Goal: Communication & Community: Answer question/provide support

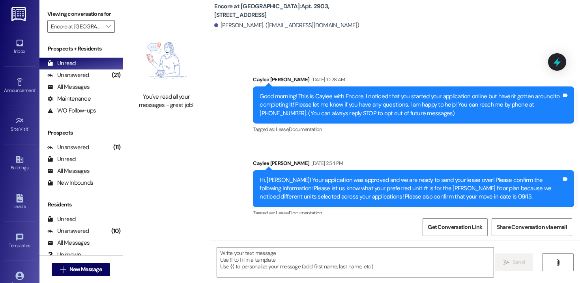
scroll to position [1006, 0]
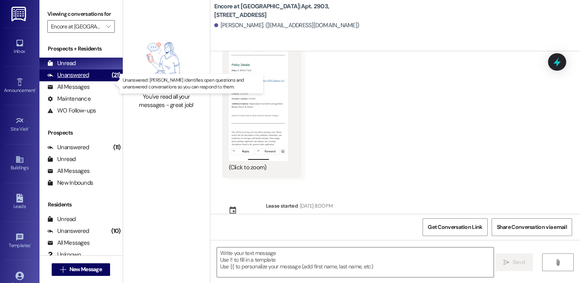
click at [74, 79] on div "Unanswered" at bounding box center [68, 75] width 42 height 8
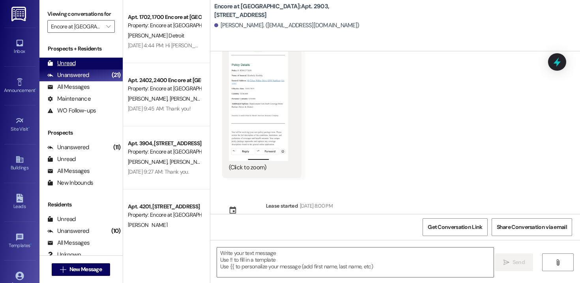
click at [72, 68] on div "Unread" at bounding box center [61, 63] width 28 height 8
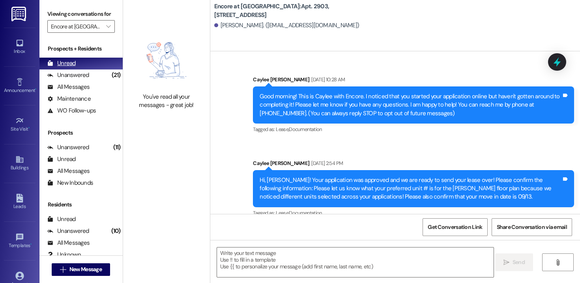
scroll to position [959, 0]
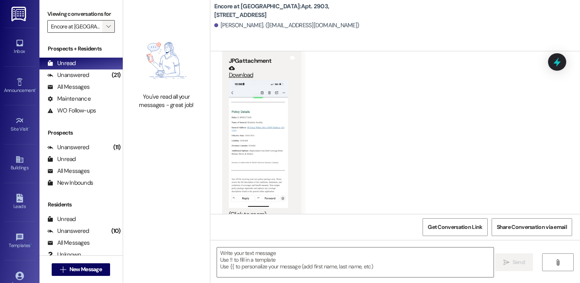
click at [105, 33] on span "" at bounding box center [109, 26] width 8 height 13
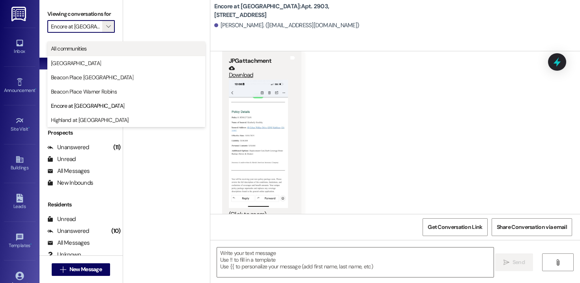
click at [95, 45] on span "All communities" at bounding box center [126, 49] width 151 height 8
